Goal: Information Seeking & Learning: Understand process/instructions

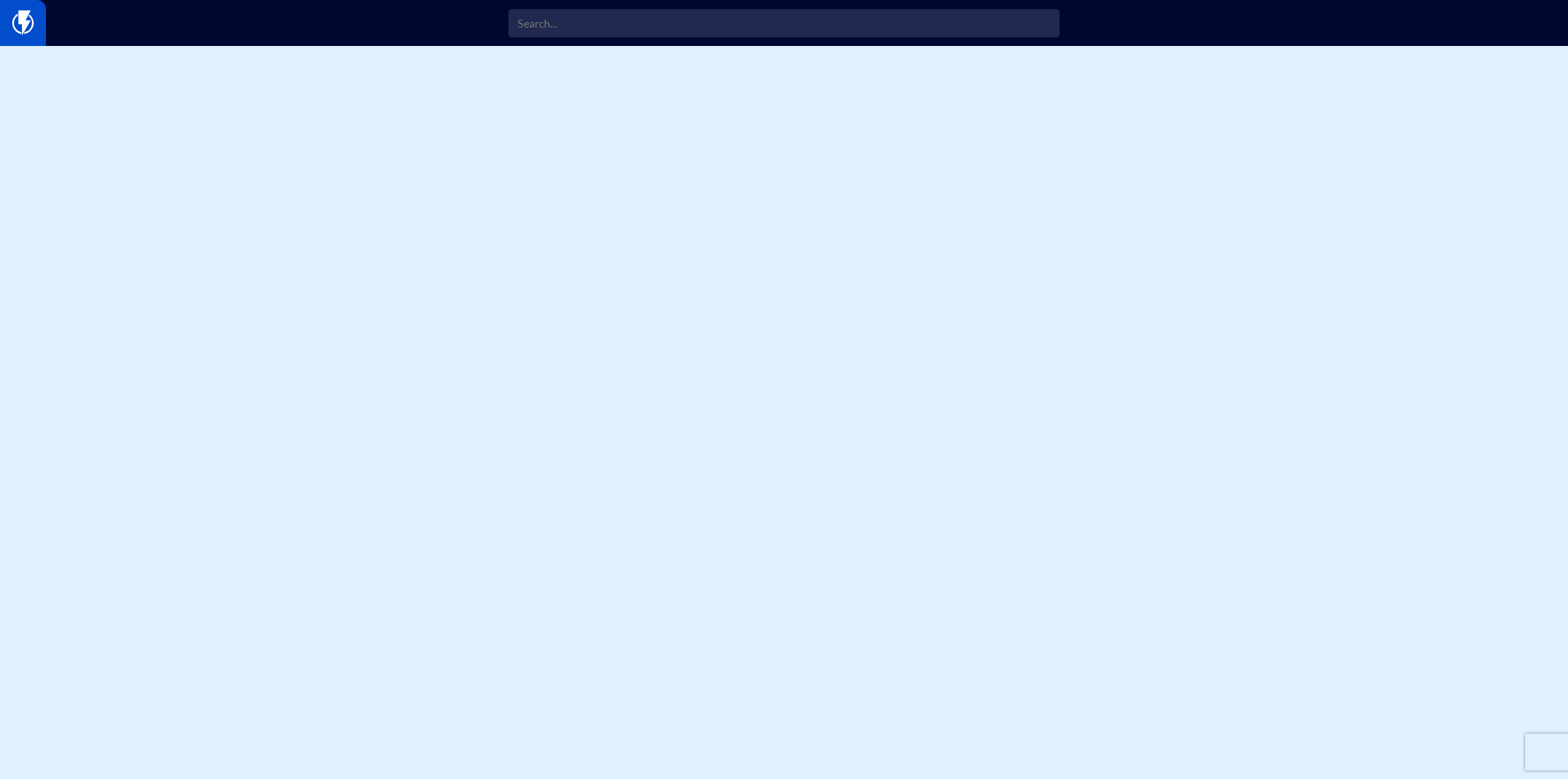
click at [15, 28] on img at bounding box center [22, 22] width 21 height 25
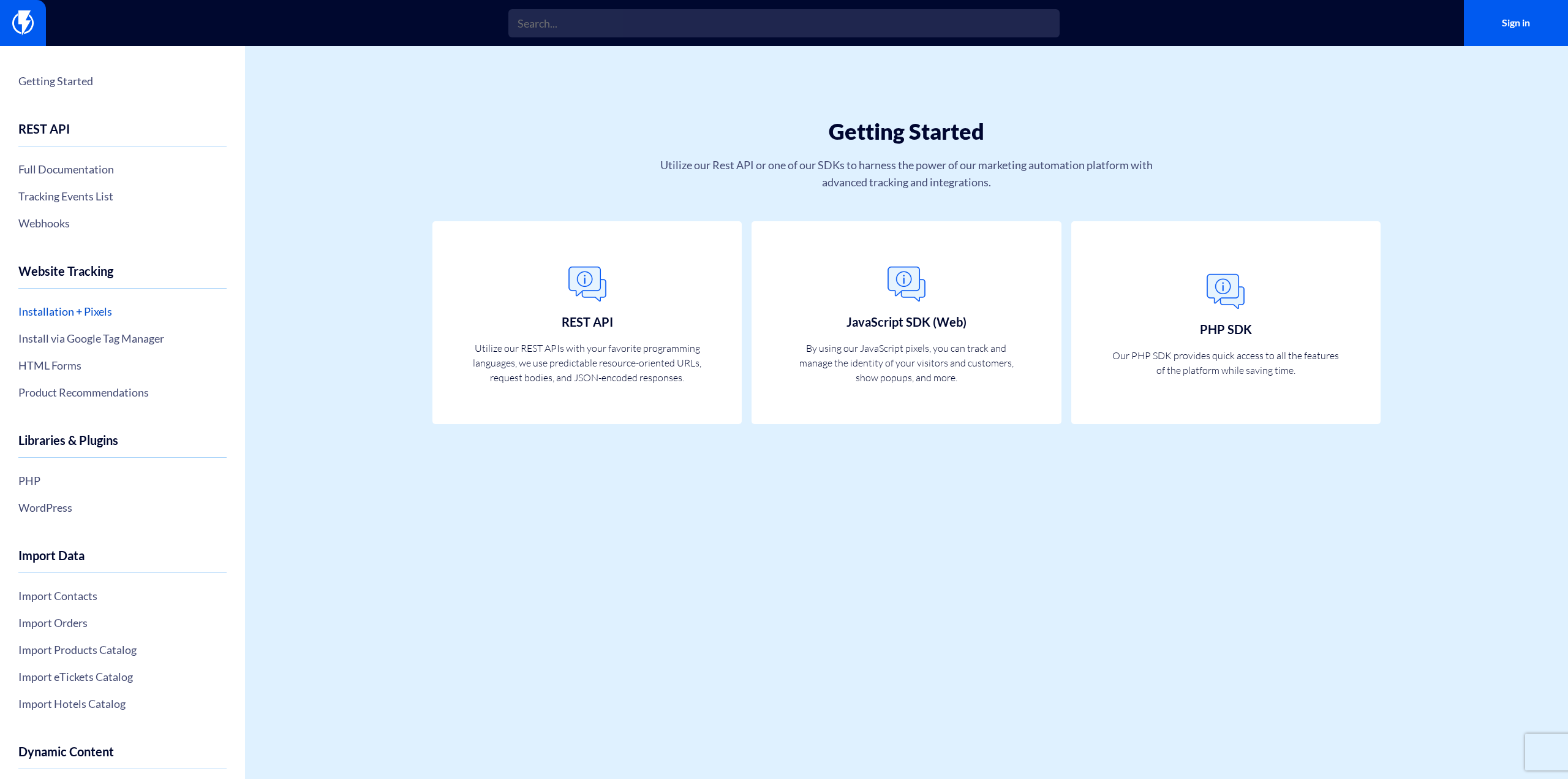
click at [104, 311] on link "Installation + Pixels" at bounding box center [122, 311] width 209 height 21
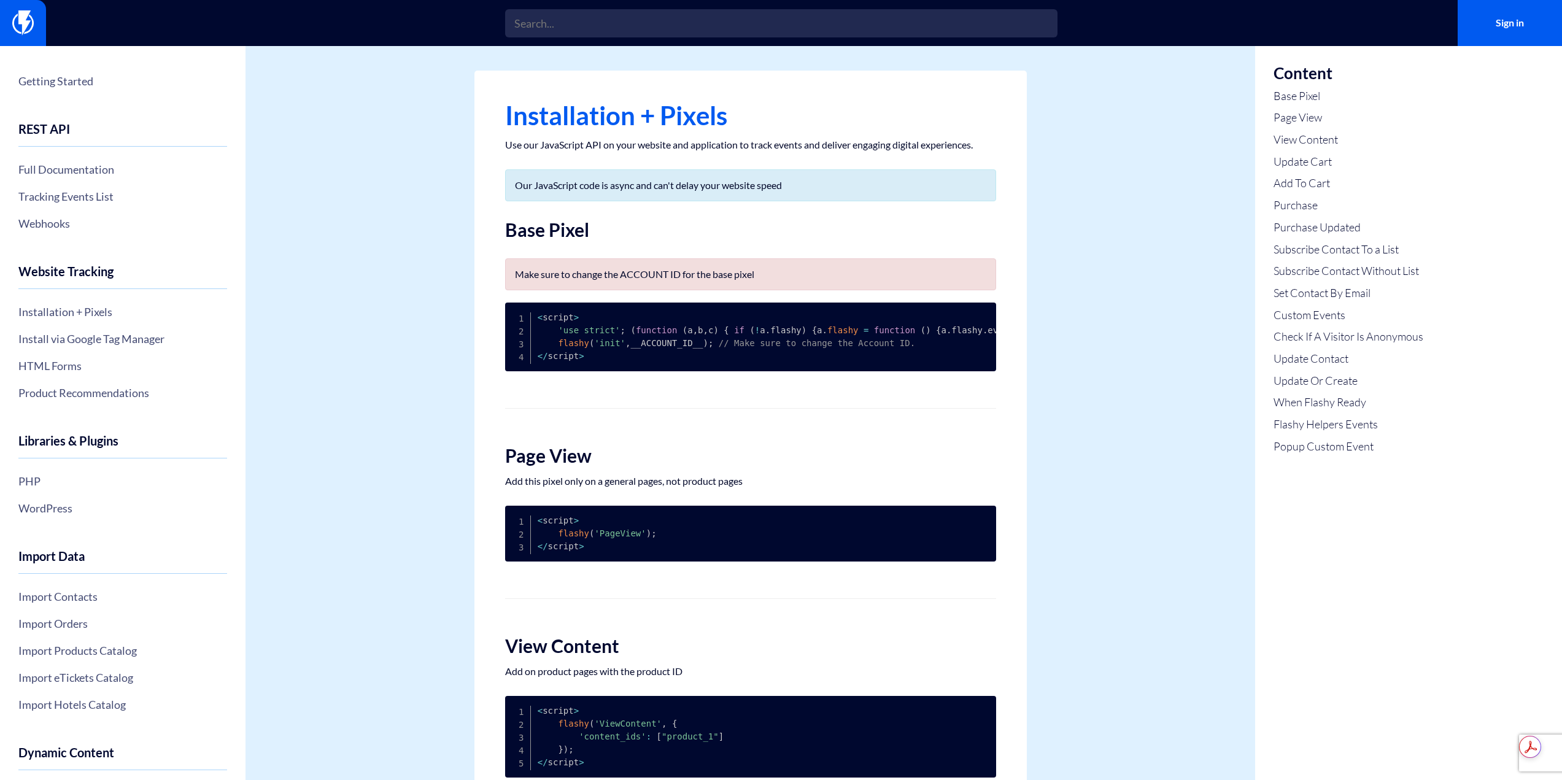
click at [534, 221] on h2 "Base Pixel" at bounding box center [750, 230] width 491 height 20
click at [1321, 90] on link "Base Pixel" at bounding box center [1348, 96] width 150 height 16
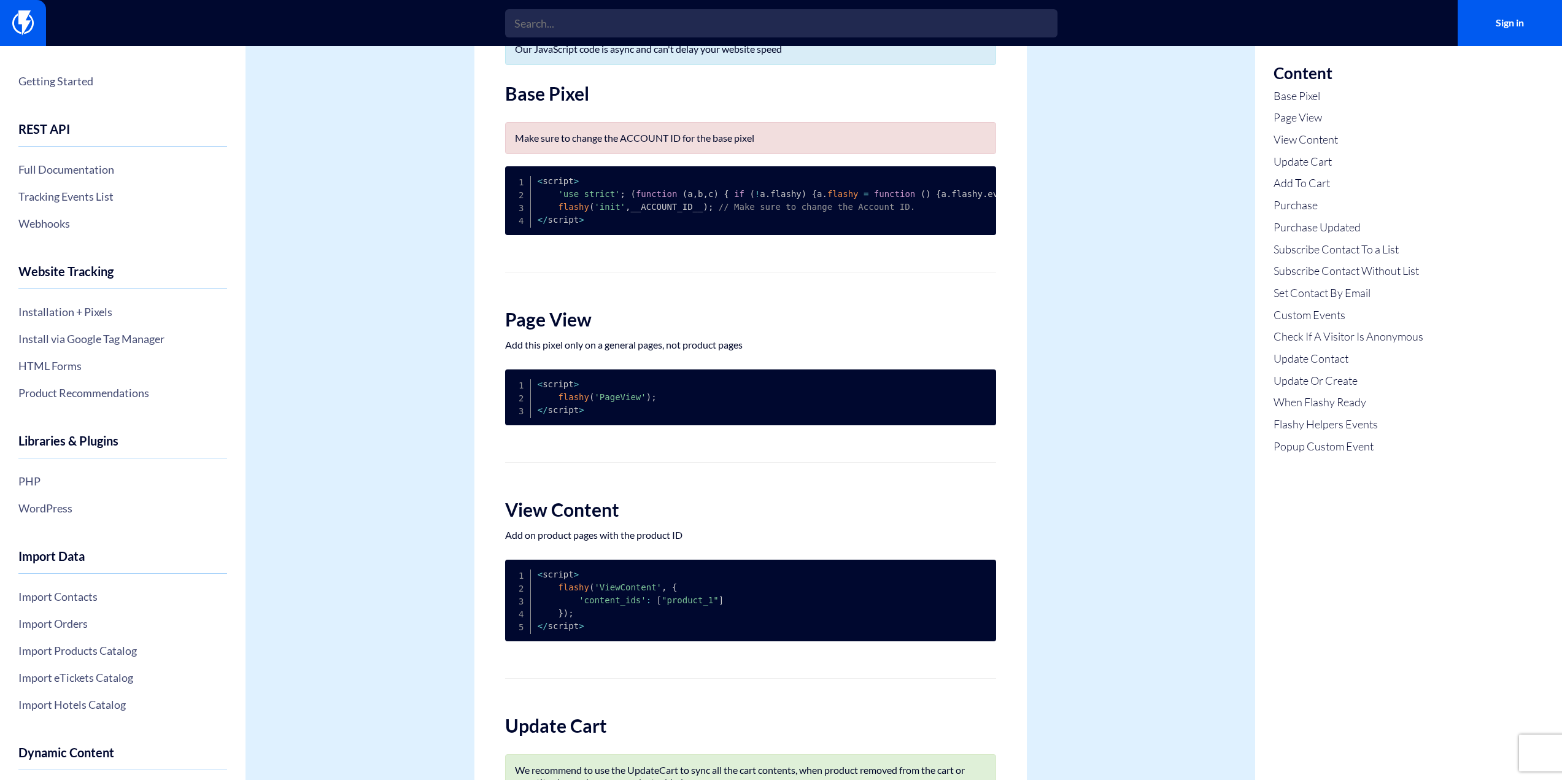
scroll to position [158, 0]
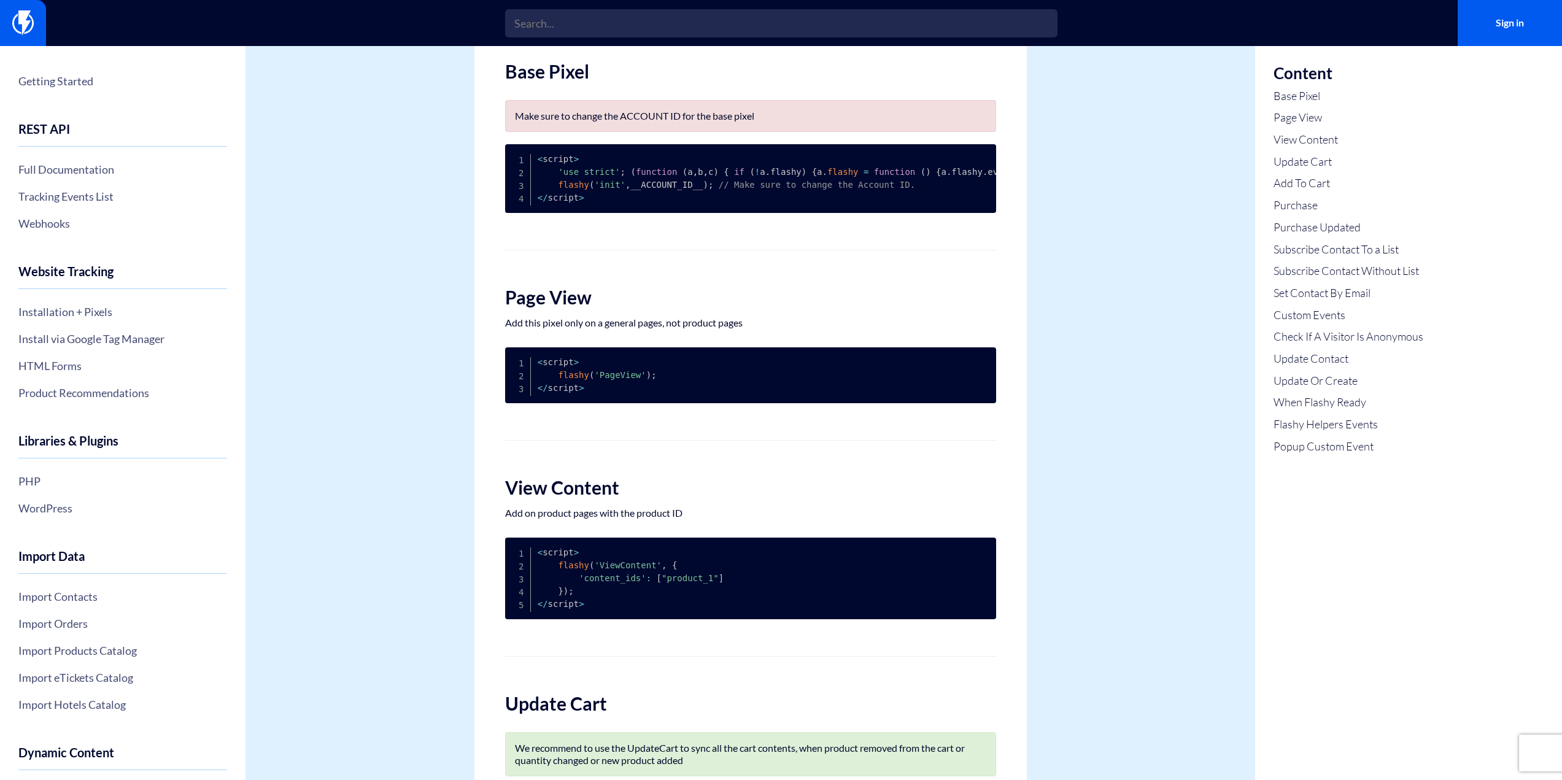
click at [1318, 126] on ul "Base Pixel Page View View Content Update Cart Add To Cart Purchase Purchase Upd…" at bounding box center [1348, 271] width 150 height 366
drag, startPoint x: 1318, startPoint y: 126, endPoint x: 1319, endPoint y: 117, distance: 9.4
click at [1318, 126] on ul "Base Pixel Page View View Content Update Cart Add To Cart Purchase Purchase Upd…" at bounding box center [1348, 271] width 150 height 366
click at [1319, 117] on link "Page View" at bounding box center [1348, 118] width 150 height 16
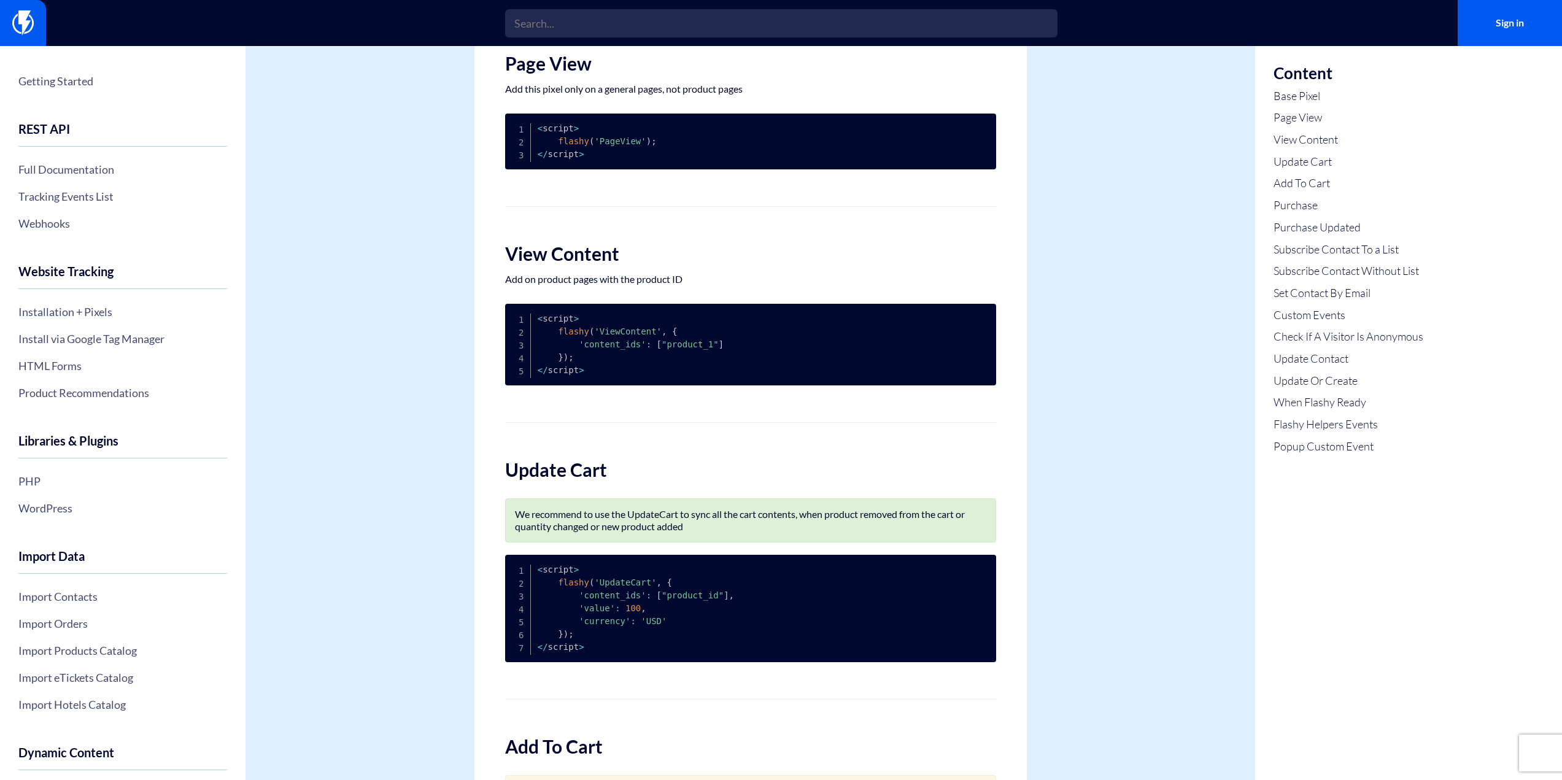
scroll to position [393, 0]
